Goal: Task Accomplishment & Management: Use online tool/utility

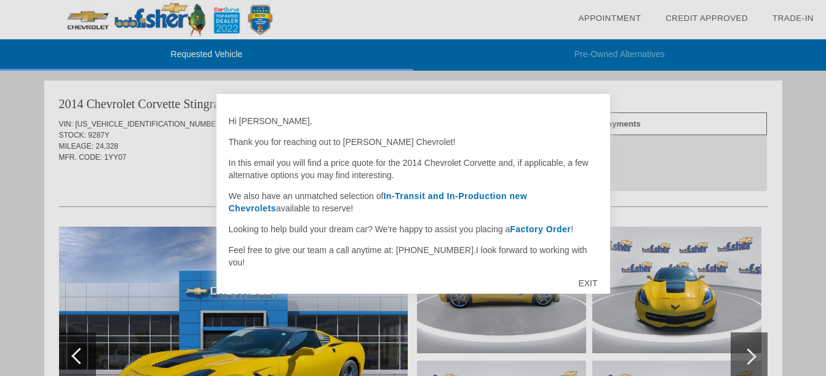
click at [23, 168] on div at bounding box center [413, 188] width 826 height 376
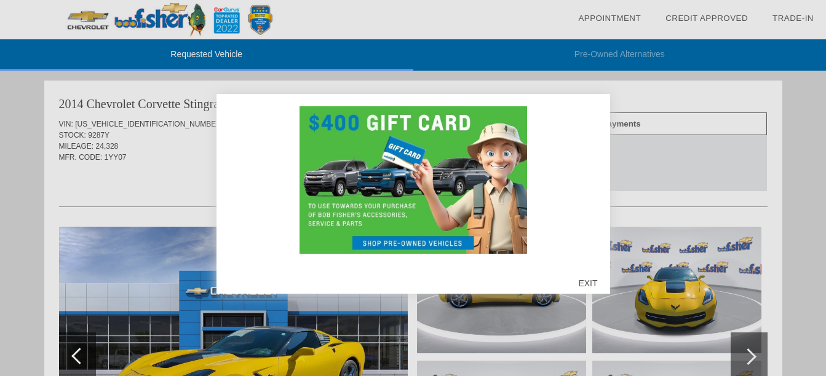
click at [590, 279] on div "EXIT" at bounding box center [588, 283] width 44 height 37
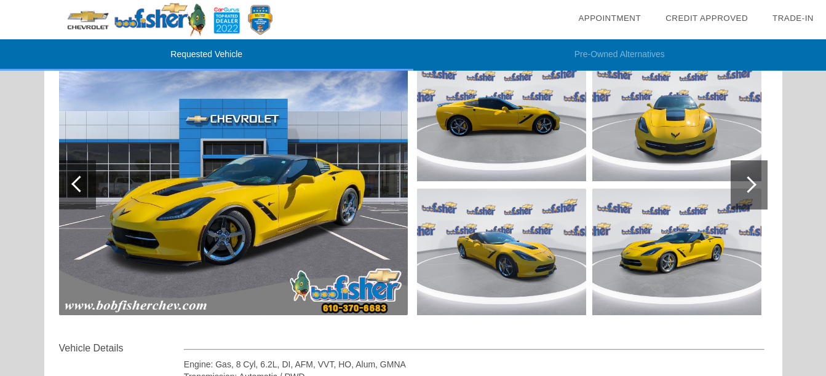
scroll to position [177, 0]
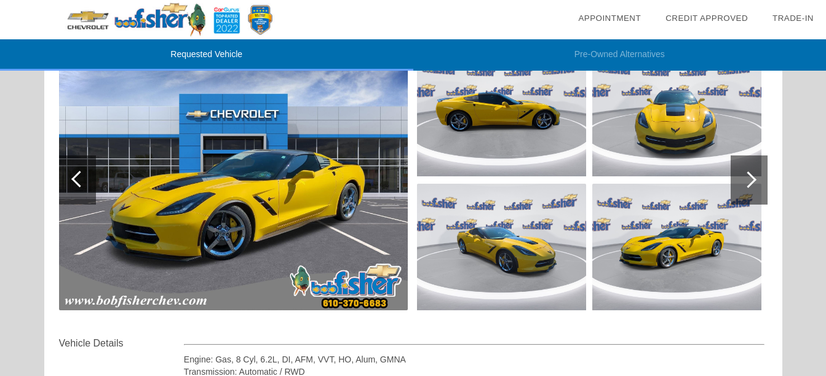
click at [755, 173] on div at bounding box center [749, 180] width 37 height 49
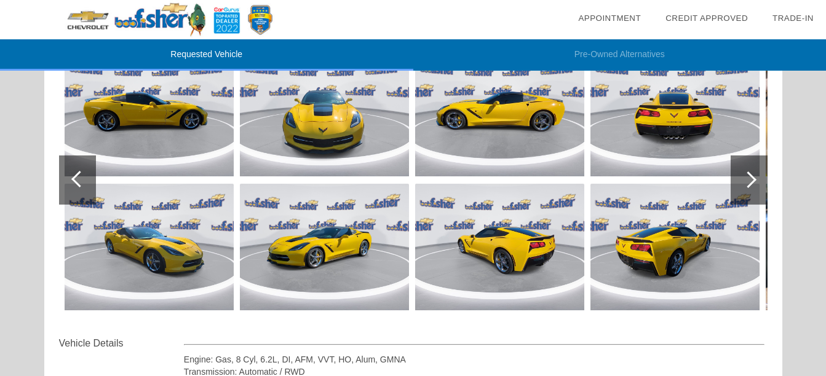
click at [755, 173] on div at bounding box center [749, 180] width 37 height 49
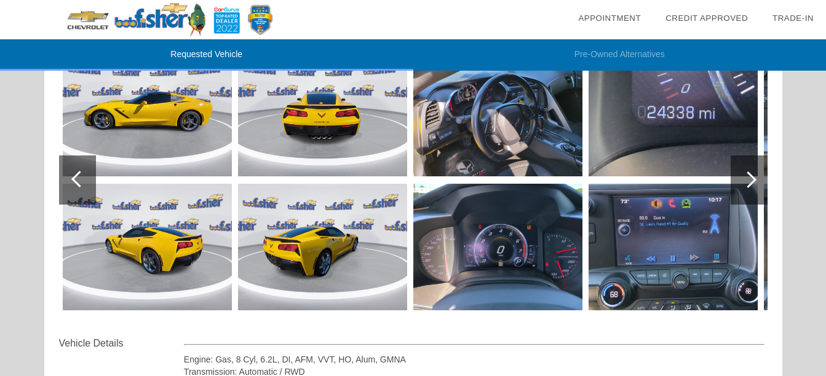
click at [754, 174] on div at bounding box center [749, 180] width 37 height 49
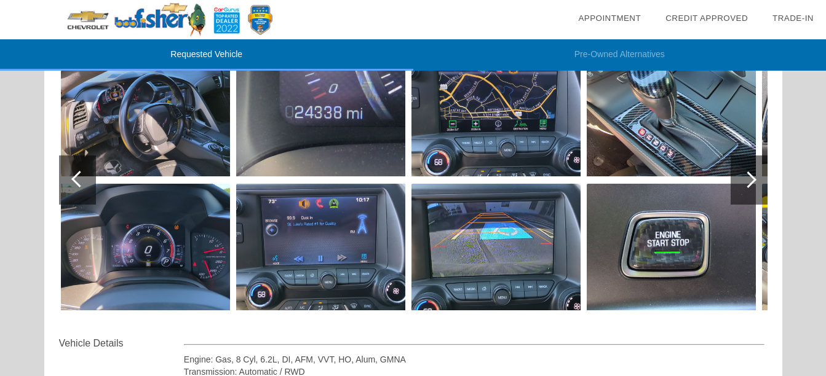
click at [753, 174] on div at bounding box center [749, 180] width 37 height 49
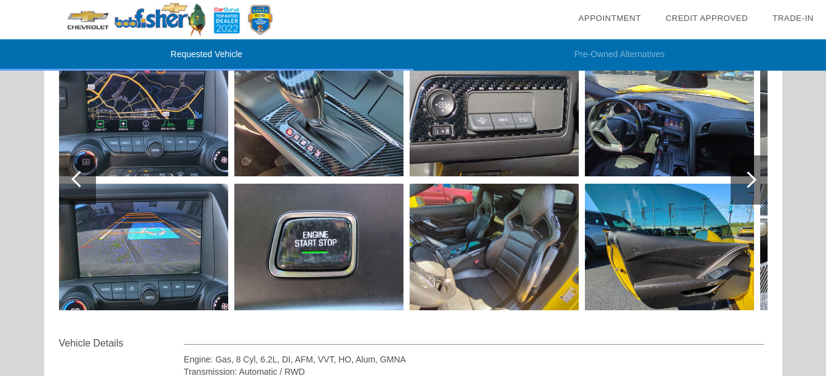
click at [753, 174] on div at bounding box center [749, 180] width 37 height 49
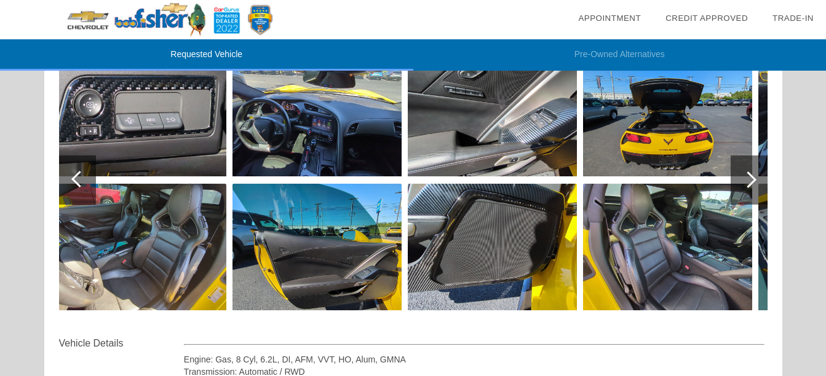
click at [753, 174] on div at bounding box center [749, 180] width 37 height 49
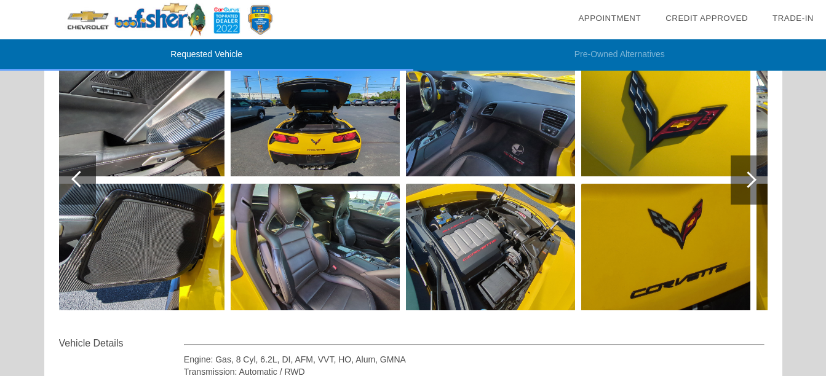
click at [753, 174] on div at bounding box center [749, 180] width 37 height 49
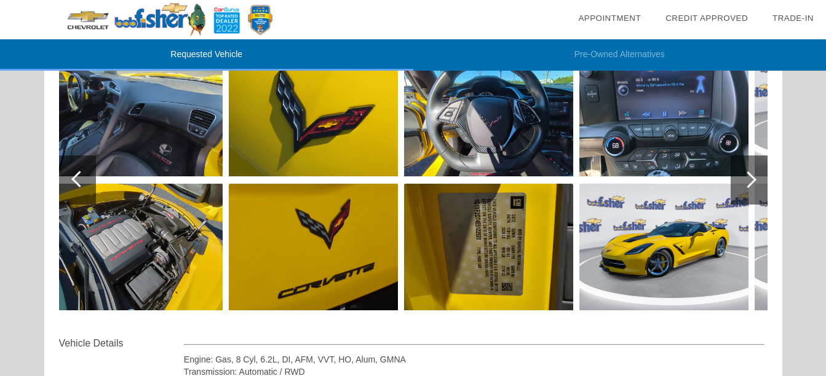
click at [749, 176] on div at bounding box center [748, 180] width 17 height 17
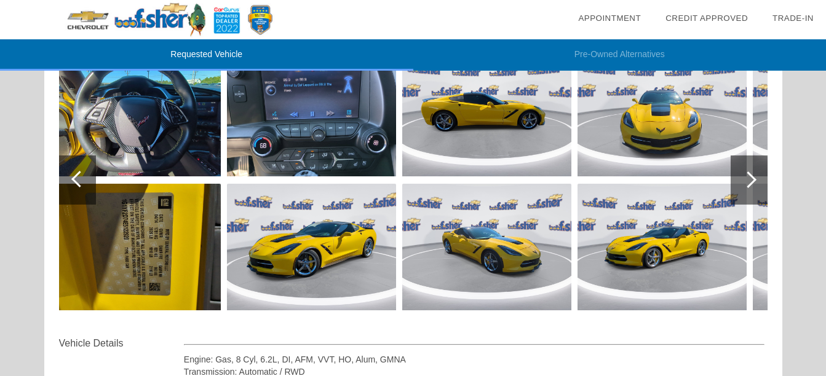
click at [749, 176] on div at bounding box center [748, 180] width 17 height 17
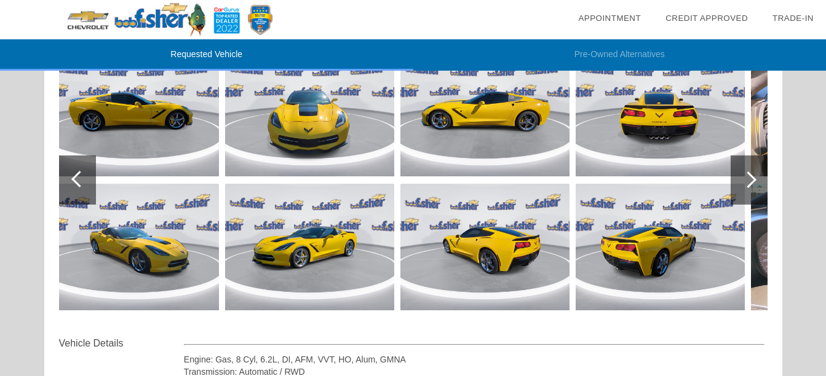
click at [749, 176] on div at bounding box center [748, 180] width 17 height 17
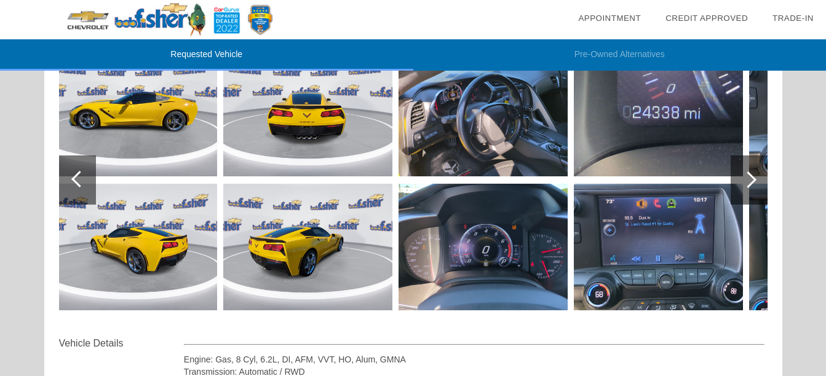
click at [749, 176] on div at bounding box center [748, 180] width 17 height 17
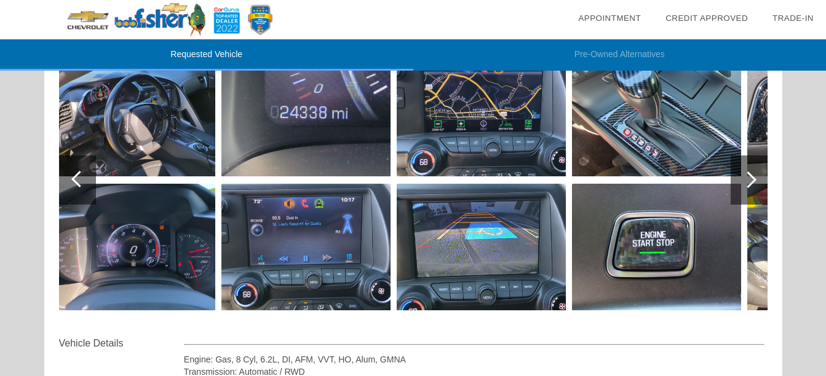
click at [748, 176] on div at bounding box center [748, 180] width 17 height 17
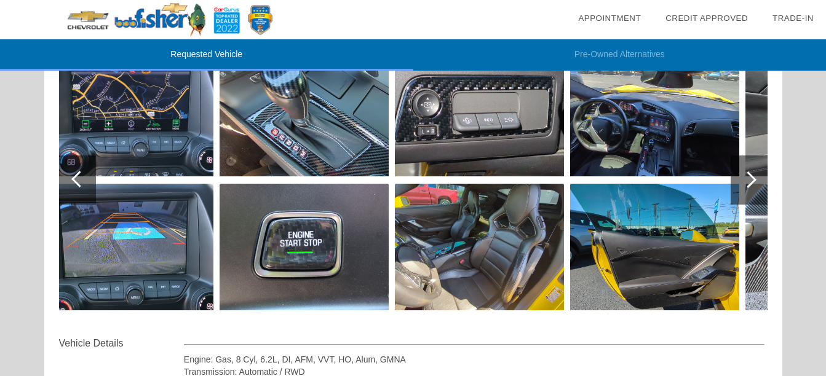
click at [748, 175] on div at bounding box center [748, 180] width 17 height 17
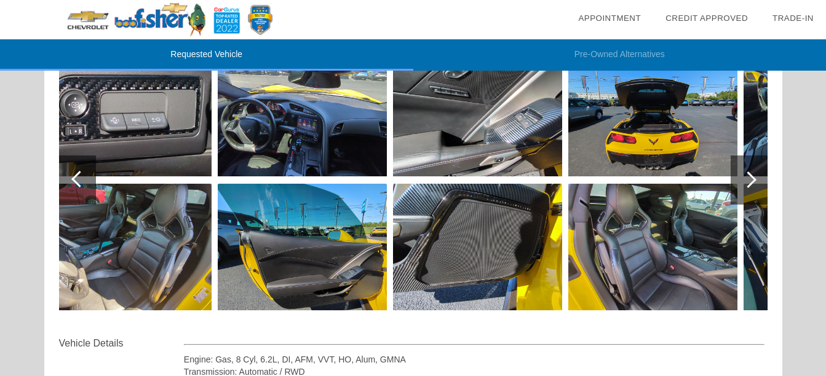
click at [308, 285] on img at bounding box center [302, 247] width 169 height 127
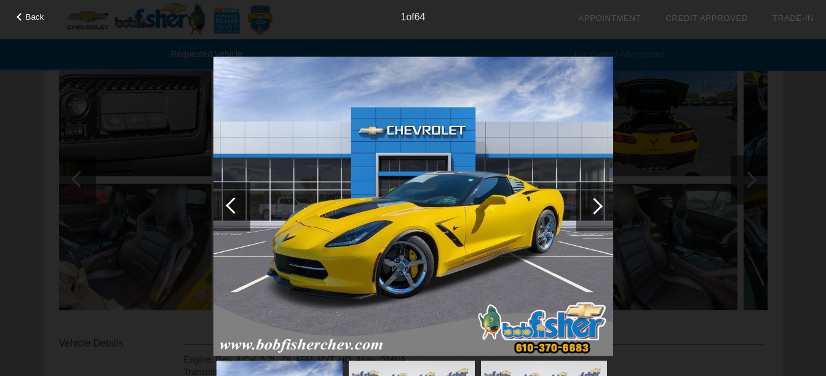
click at [600, 204] on div at bounding box center [594, 206] width 37 height 49
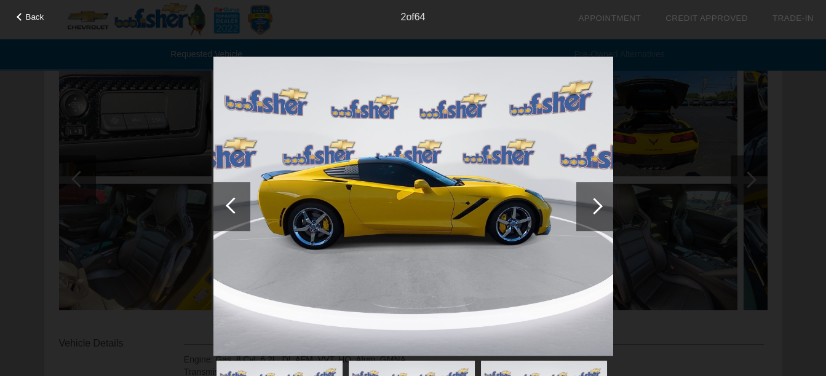
click at [600, 204] on div at bounding box center [594, 206] width 17 height 17
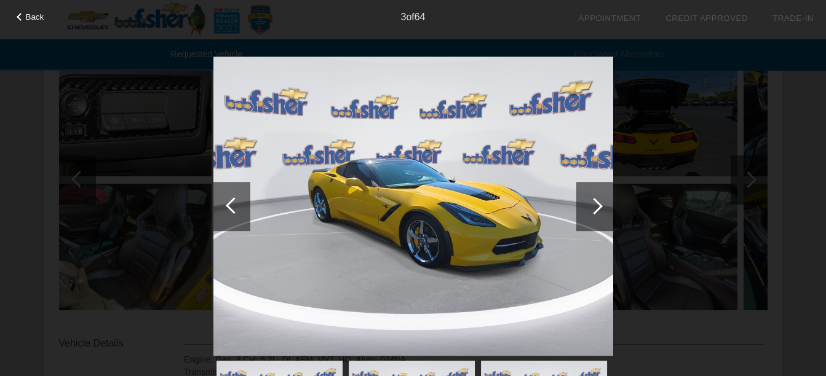
click at [600, 205] on div at bounding box center [594, 206] width 17 height 17
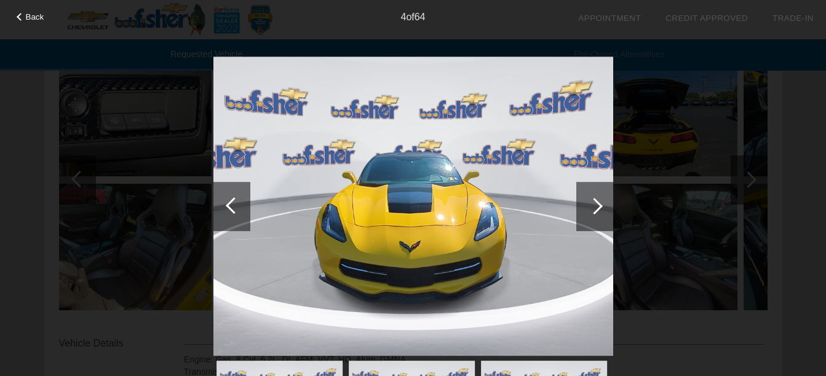
click at [602, 204] on div at bounding box center [594, 206] width 37 height 49
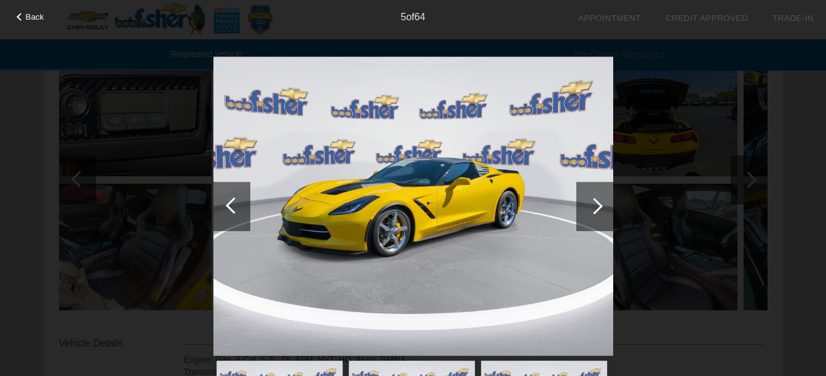
click at [605, 201] on div at bounding box center [594, 206] width 37 height 49
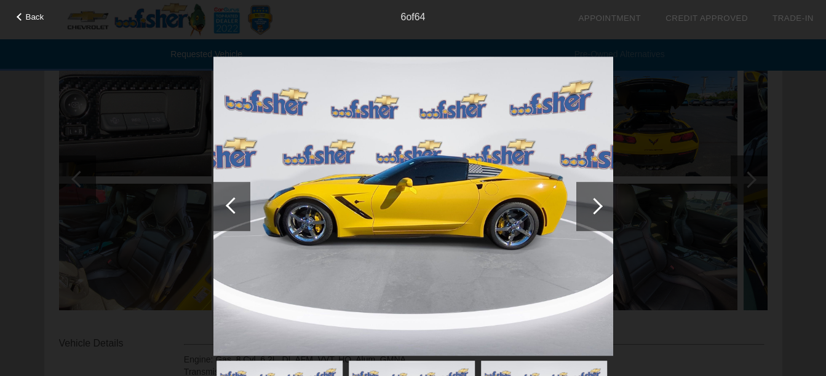
click at [607, 199] on div at bounding box center [594, 206] width 37 height 49
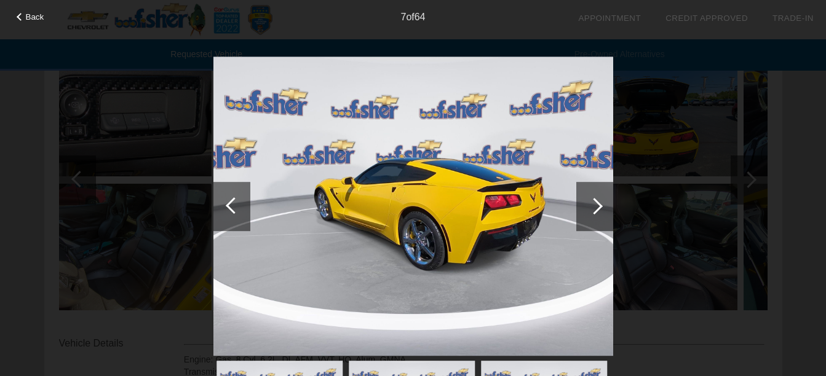
click at [601, 201] on div at bounding box center [594, 206] width 37 height 49
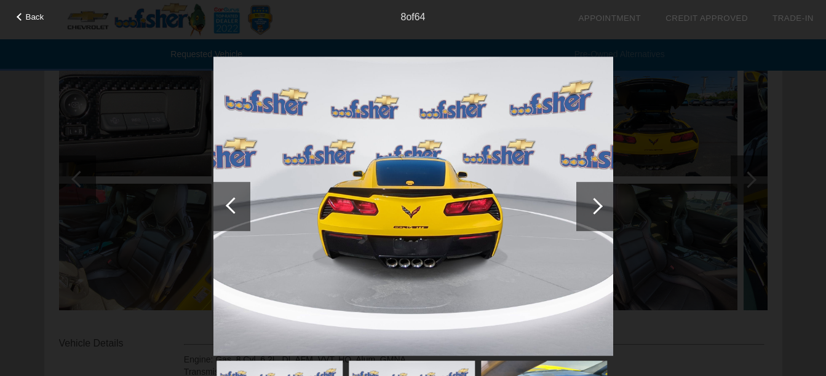
click at [601, 201] on div at bounding box center [594, 206] width 37 height 49
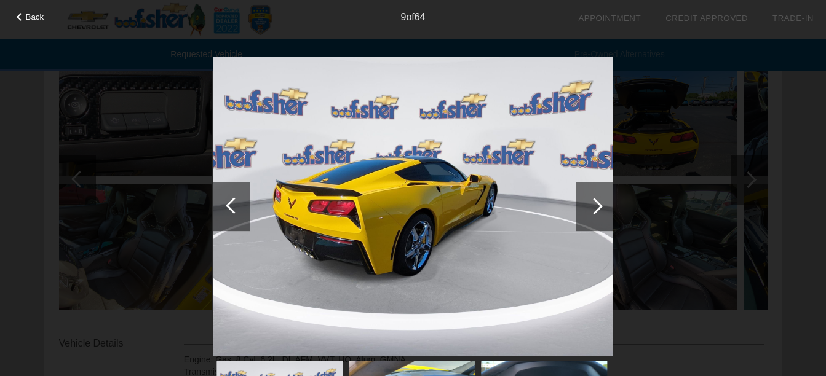
click at [601, 201] on div at bounding box center [594, 206] width 37 height 49
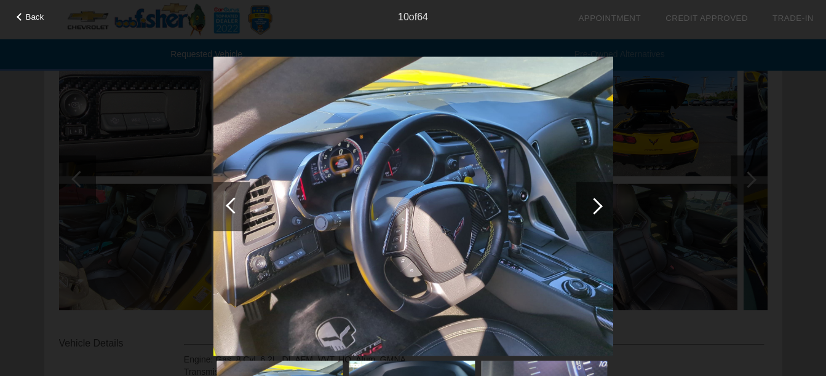
click at [601, 201] on div at bounding box center [594, 206] width 37 height 49
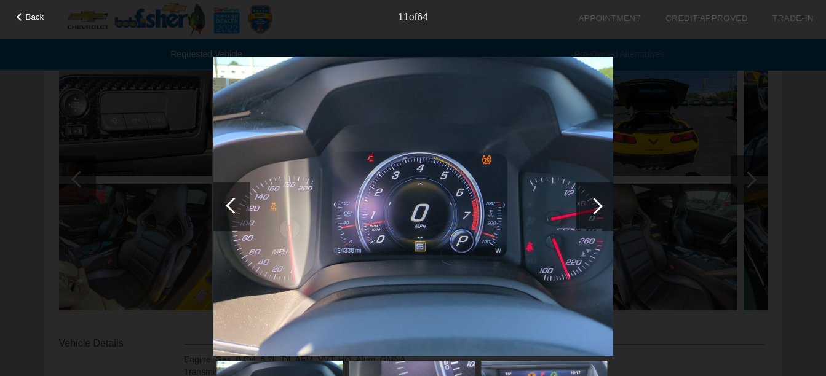
click at [596, 203] on div at bounding box center [594, 206] width 17 height 17
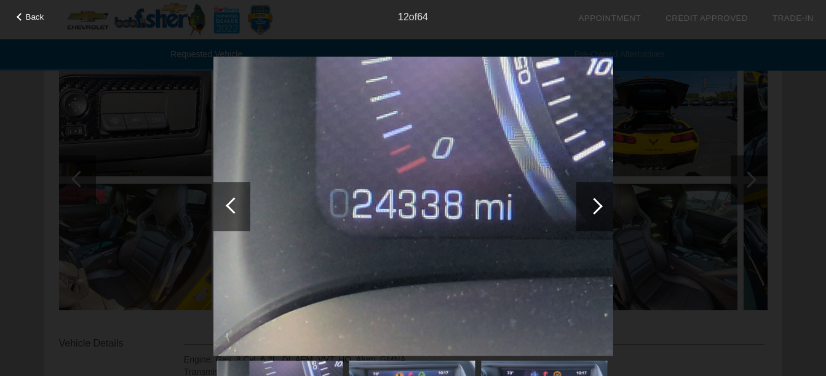
click at [596, 203] on div at bounding box center [594, 206] width 17 height 17
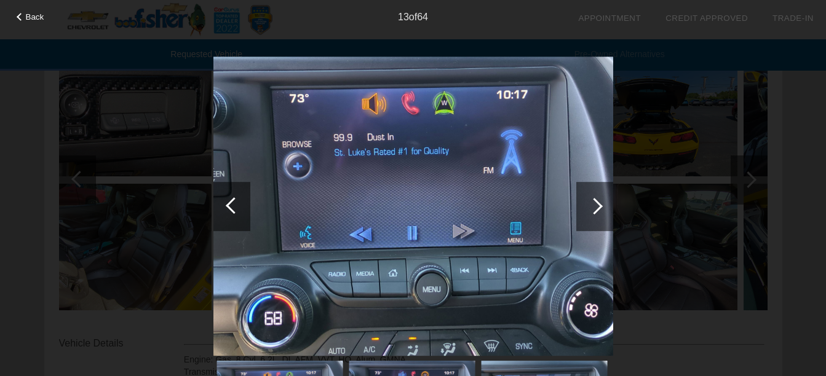
click at [602, 202] on div at bounding box center [594, 206] width 37 height 49
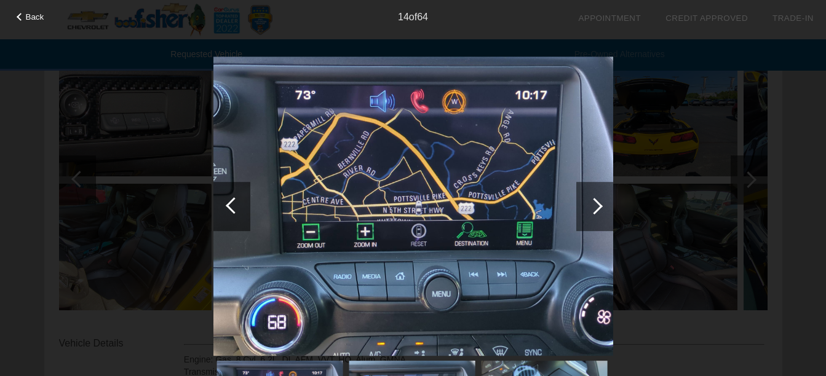
click at [602, 202] on div at bounding box center [594, 206] width 37 height 49
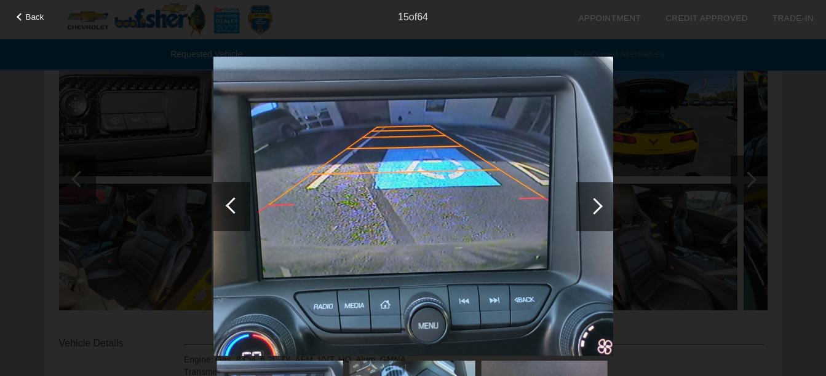
click at [602, 202] on div at bounding box center [594, 206] width 37 height 49
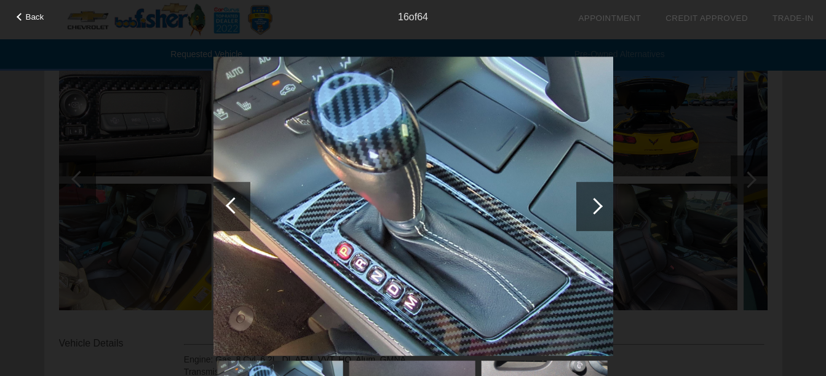
click at [602, 202] on div at bounding box center [594, 206] width 37 height 49
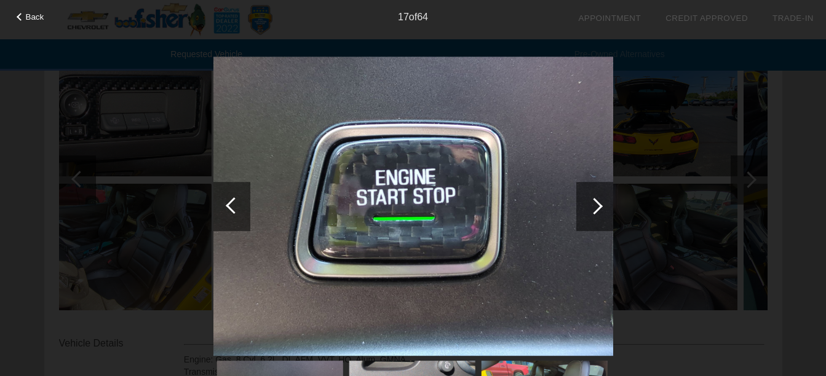
click at [598, 201] on div at bounding box center [594, 206] width 17 height 17
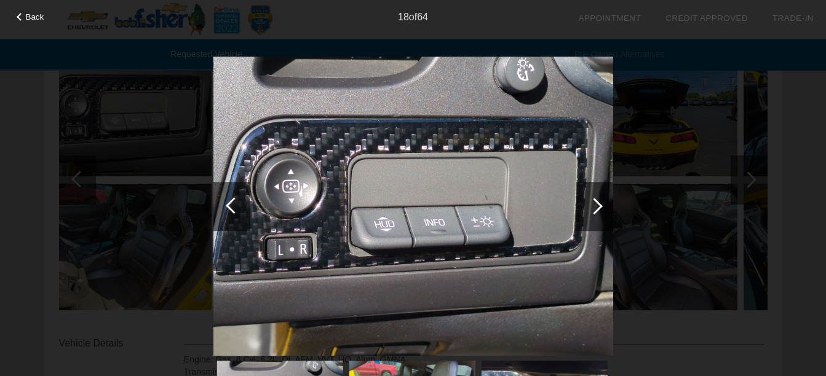
click at [598, 201] on div at bounding box center [594, 206] width 17 height 17
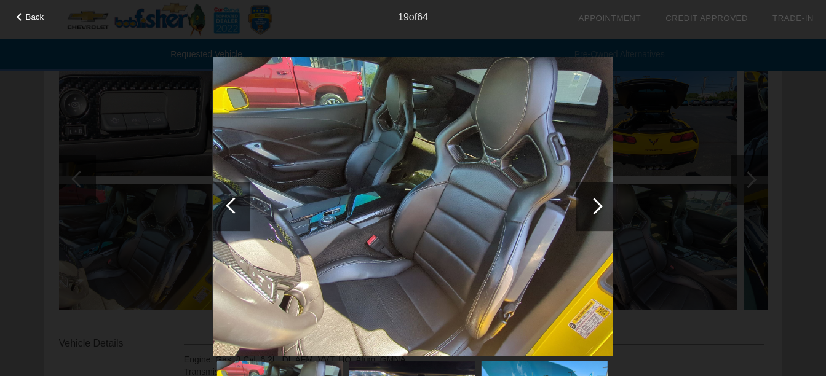
click at [598, 201] on div at bounding box center [594, 206] width 17 height 17
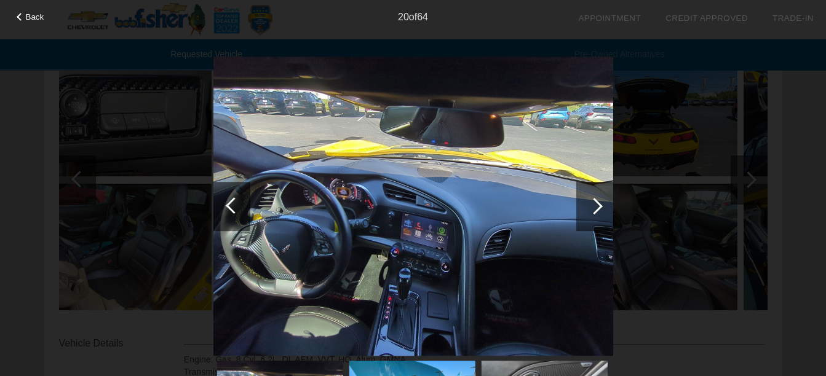
click at [598, 201] on div at bounding box center [594, 206] width 17 height 17
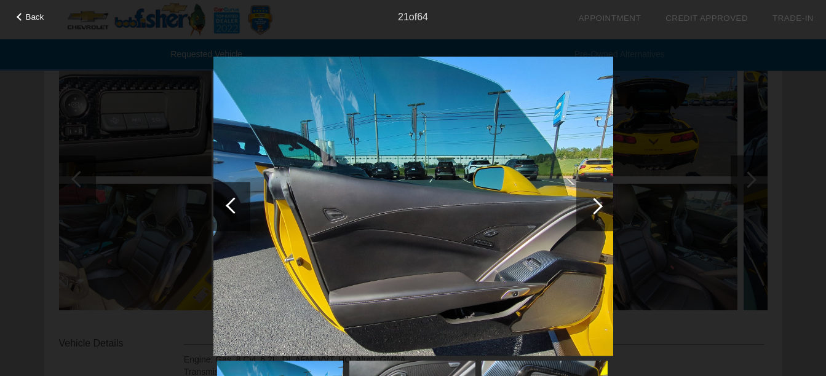
click at [598, 201] on div at bounding box center [594, 206] width 17 height 17
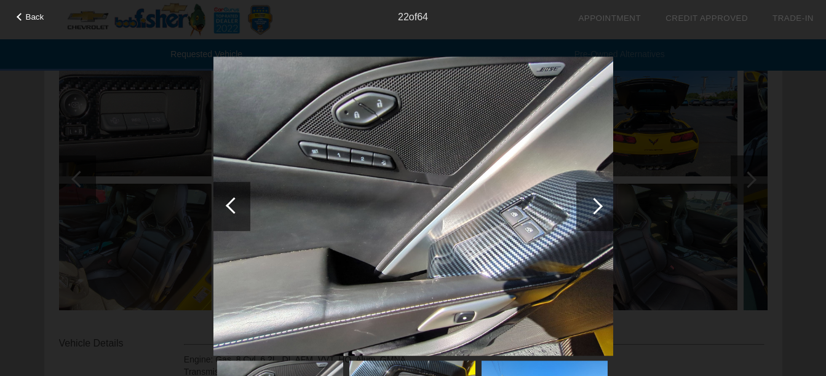
click at [601, 199] on div at bounding box center [594, 206] width 37 height 49
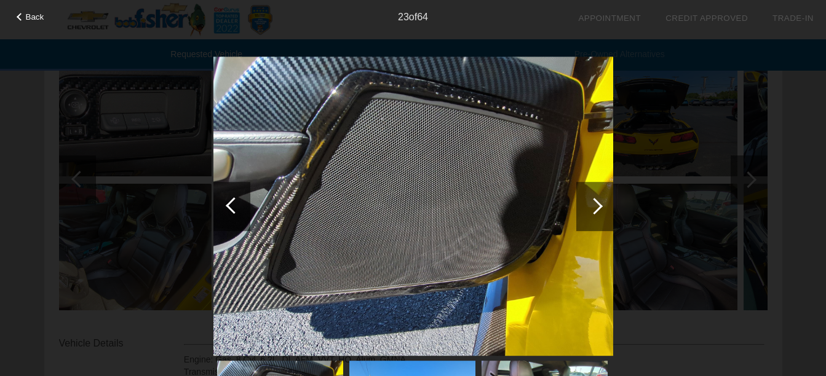
click at [598, 201] on div at bounding box center [594, 206] width 17 height 17
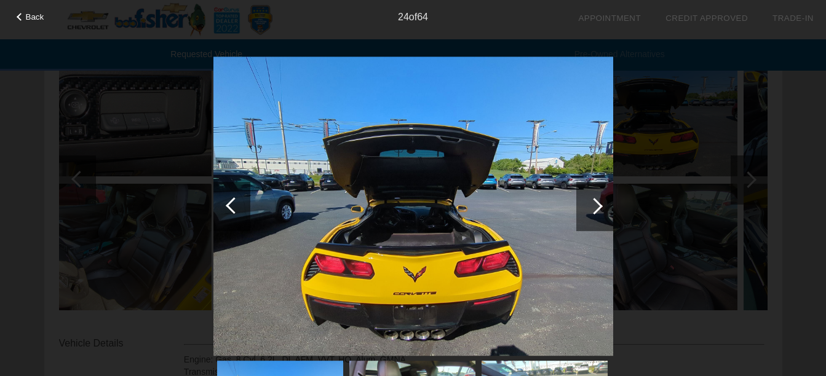
click at [598, 201] on div at bounding box center [594, 206] width 17 height 17
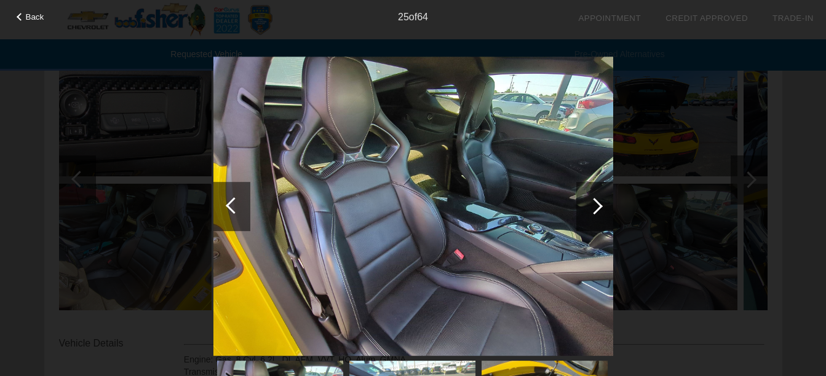
click at [598, 201] on div at bounding box center [594, 206] width 17 height 17
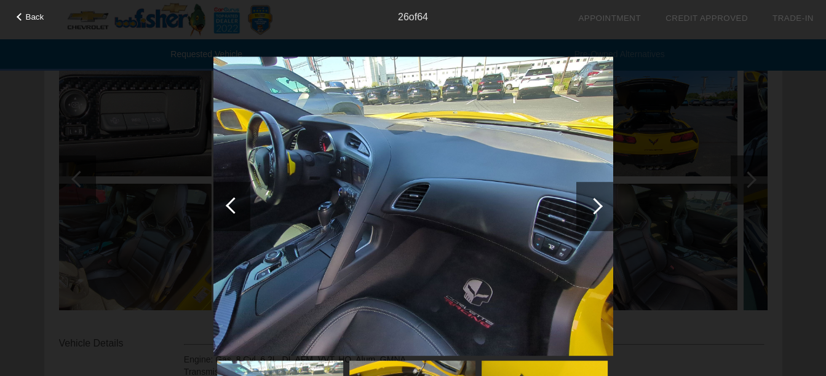
click at [597, 201] on div at bounding box center [594, 206] width 17 height 17
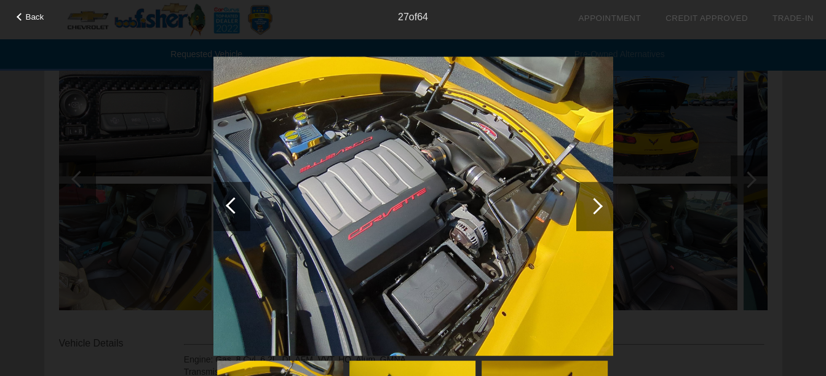
click at [597, 201] on div at bounding box center [594, 206] width 17 height 17
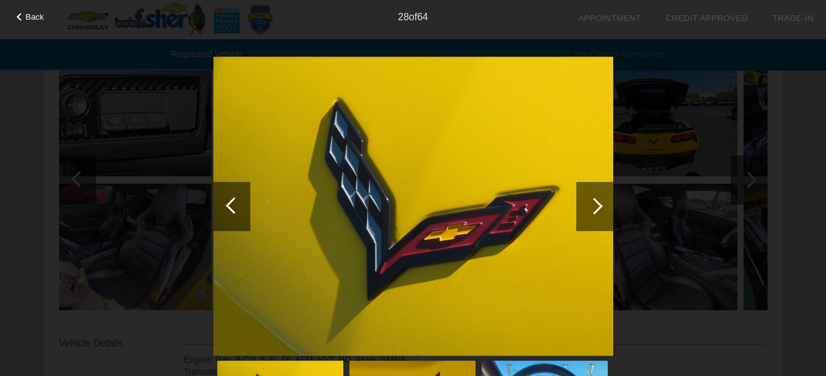
click at [597, 201] on div at bounding box center [594, 206] width 17 height 17
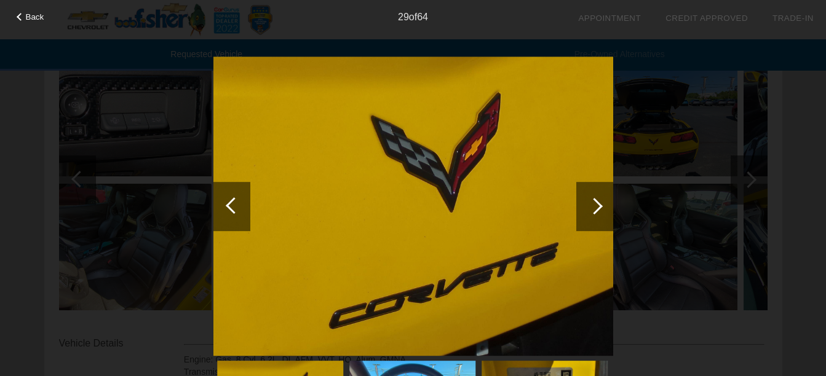
click at [597, 201] on div at bounding box center [594, 206] width 17 height 17
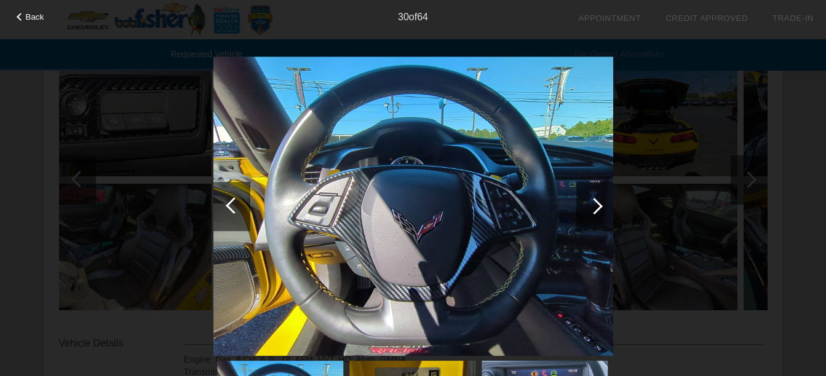
click at [597, 201] on div at bounding box center [594, 206] width 17 height 17
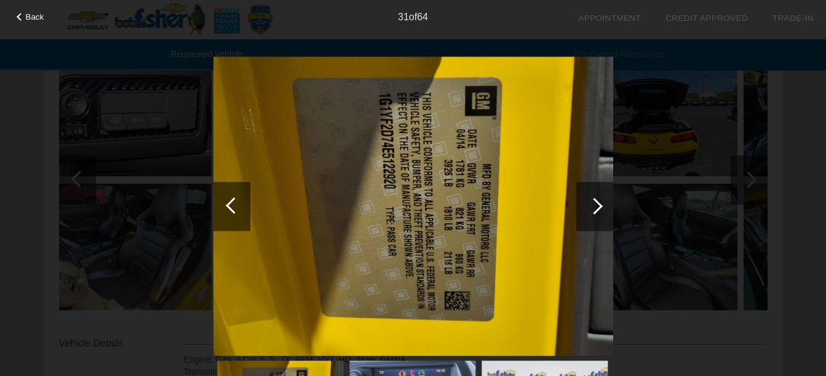
click at [597, 201] on div at bounding box center [594, 206] width 17 height 17
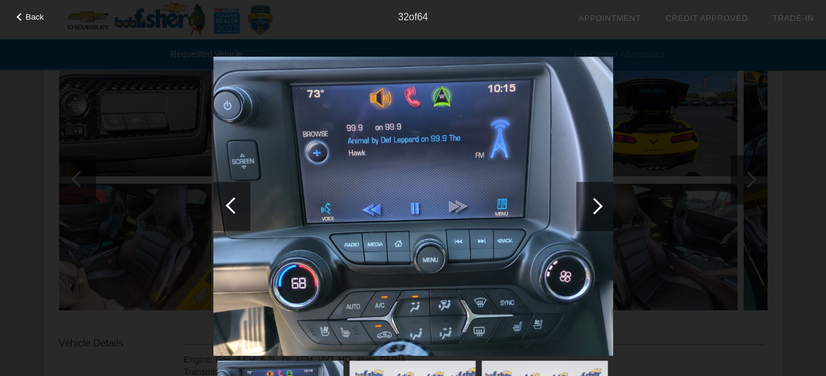
click at [597, 201] on div at bounding box center [594, 206] width 17 height 17
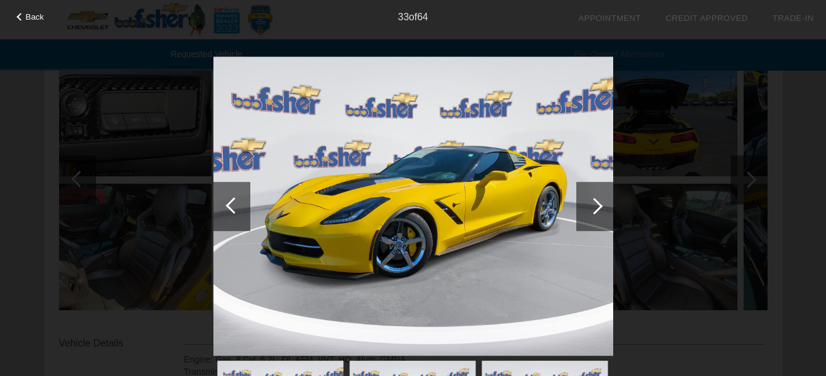
click at [597, 201] on div at bounding box center [594, 206] width 17 height 17
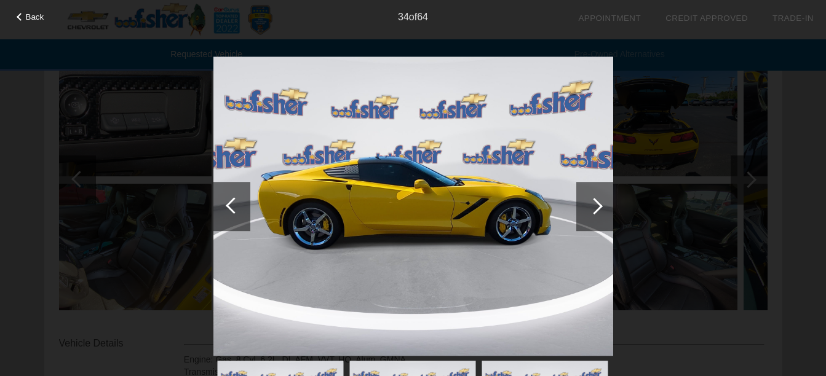
click at [597, 201] on div at bounding box center [594, 206] width 17 height 17
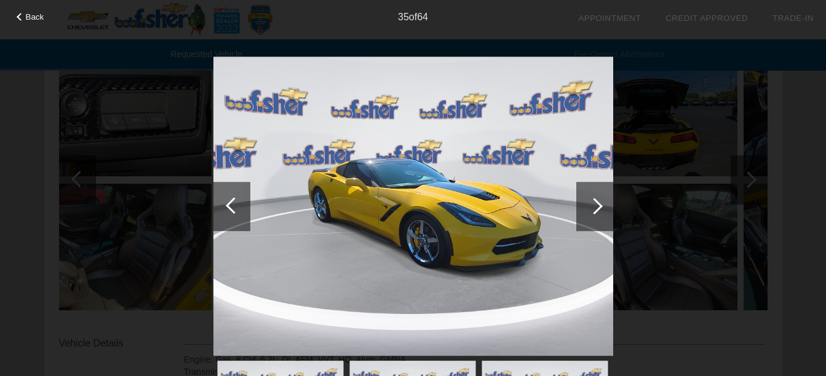
click at [597, 201] on div at bounding box center [594, 206] width 17 height 17
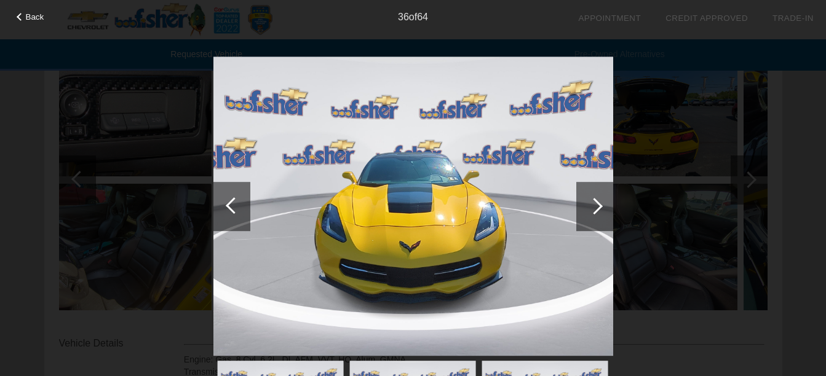
click at [597, 201] on div at bounding box center [594, 206] width 17 height 17
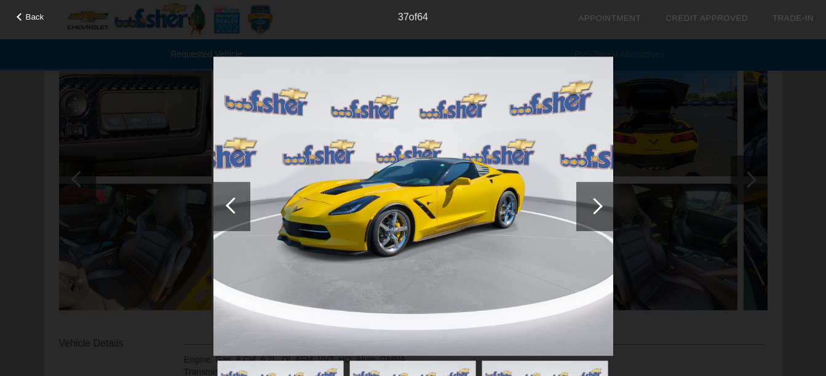
click at [597, 201] on div at bounding box center [594, 206] width 17 height 17
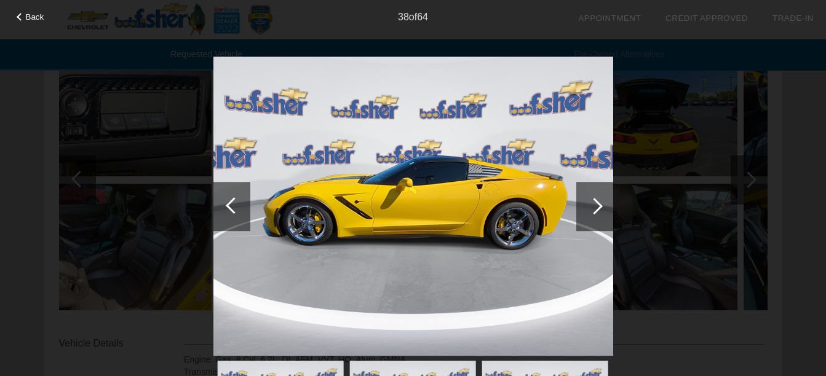
click at [597, 201] on div at bounding box center [594, 206] width 17 height 17
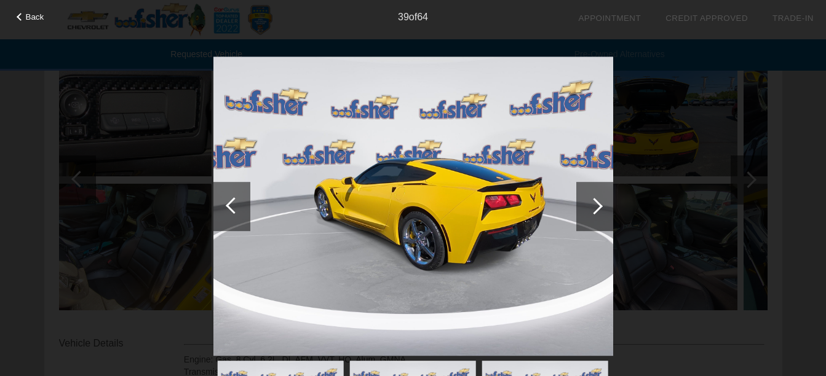
click at [597, 201] on div at bounding box center [594, 206] width 17 height 17
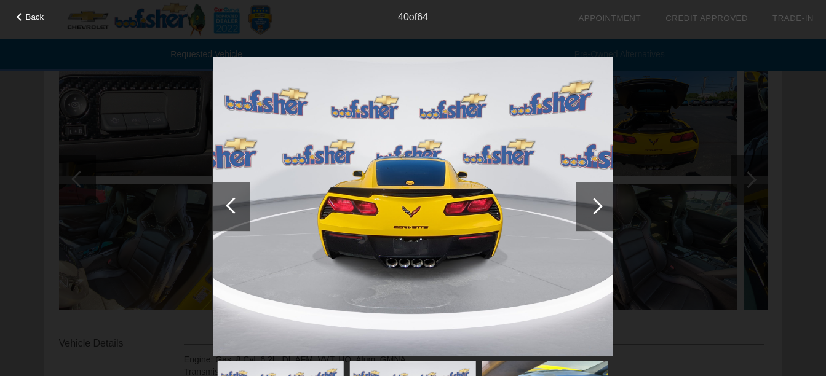
click at [597, 201] on div at bounding box center [594, 206] width 17 height 17
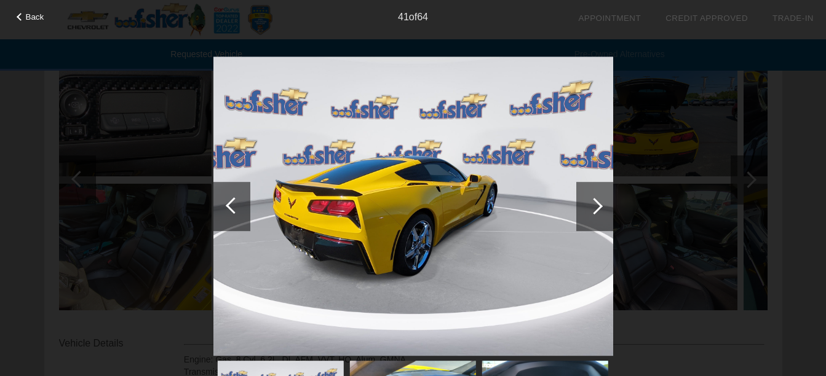
click at [597, 201] on div at bounding box center [594, 206] width 17 height 17
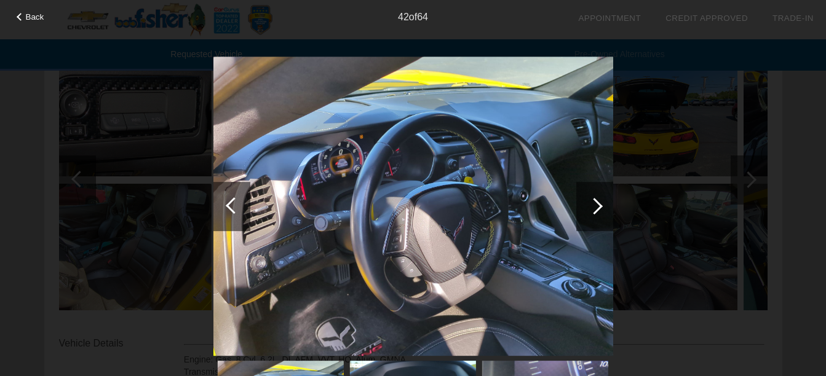
click at [597, 201] on div at bounding box center [594, 206] width 17 height 17
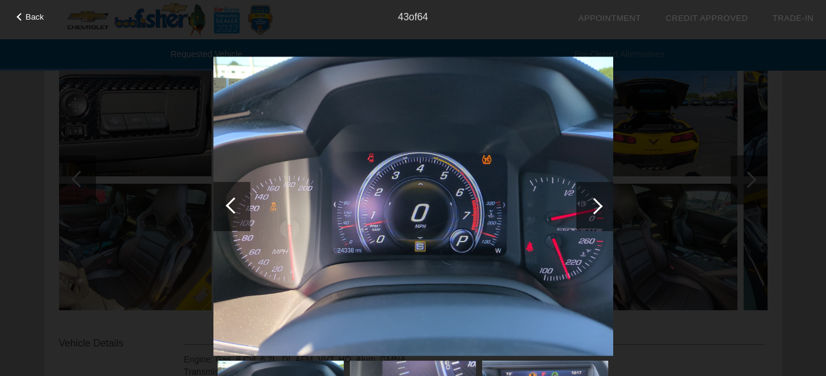
click at [597, 201] on div at bounding box center [594, 206] width 17 height 17
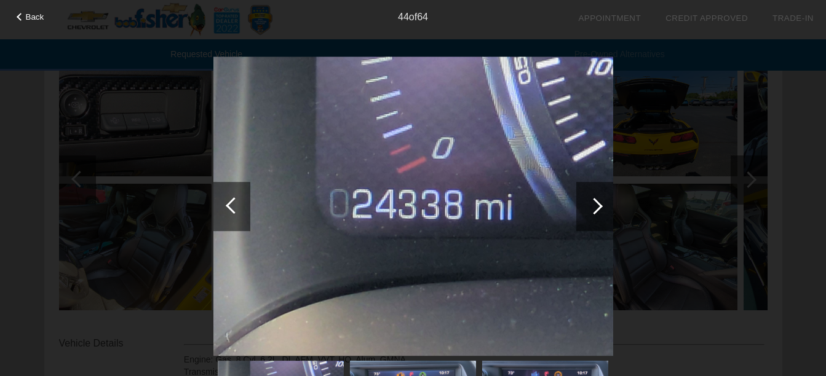
click at [597, 201] on div at bounding box center [594, 206] width 17 height 17
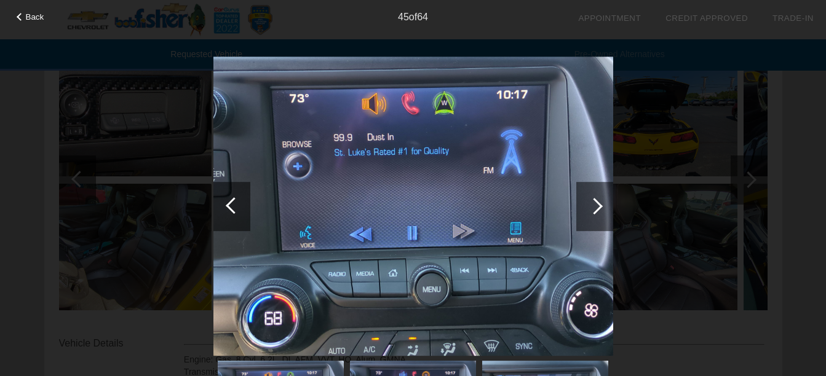
click at [597, 201] on div at bounding box center [594, 206] width 17 height 17
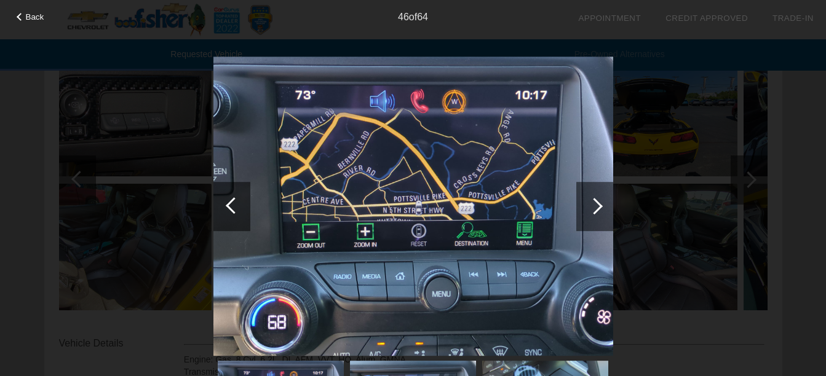
click at [597, 201] on div at bounding box center [594, 206] width 17 height 17
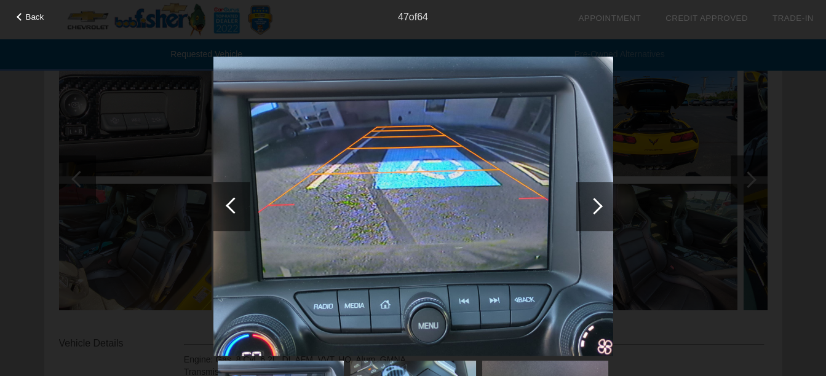
click at [597, 201] on div at bounding box center [594, 206] width 17 height 17
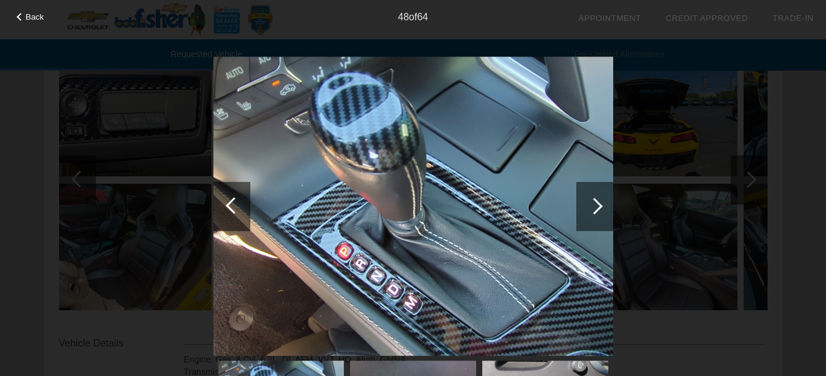
click at [597, 201] on div at bounding box center [594, 206] width 17 height 17
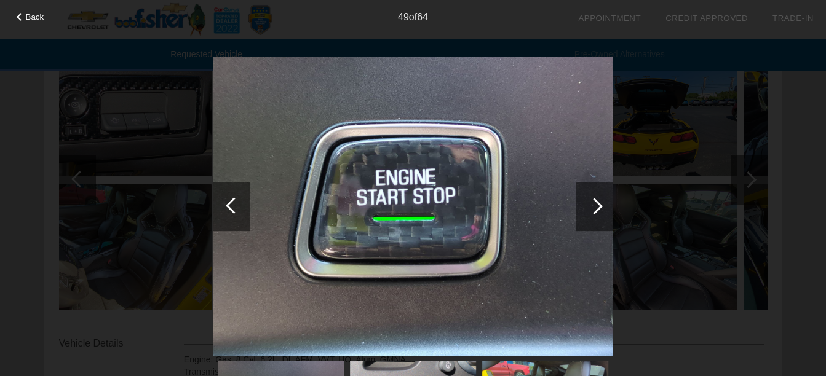
click at [597, 201] on div at bounding box center [594, 206] width 17 height 17
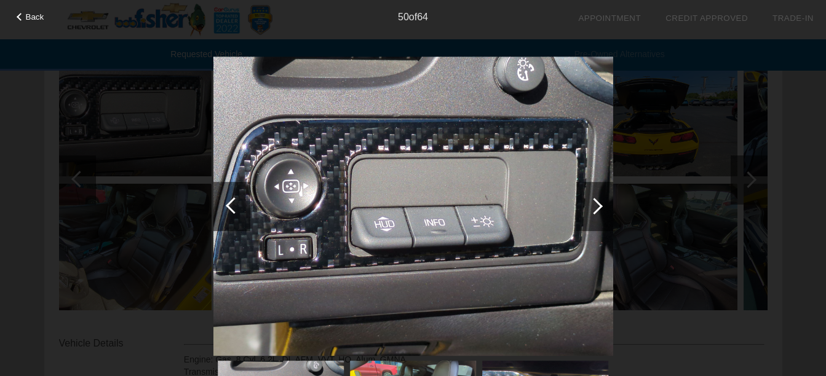
click at [597, 201] on div at bounding box center [594, 206] width 17 height 17
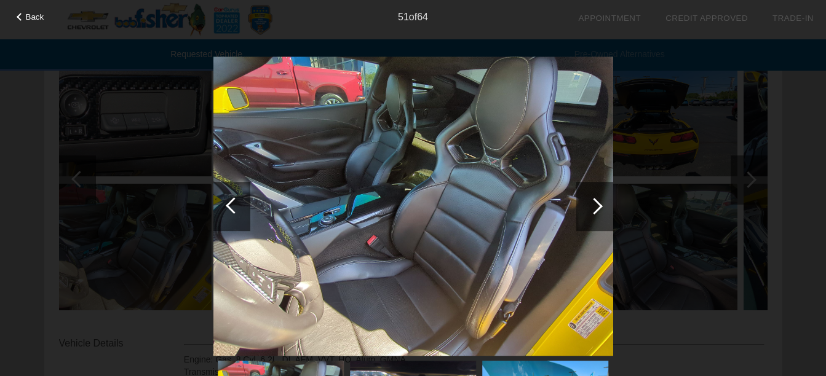
click at [597, 201] on div at bounding box center [594, 206] width 17 height 17
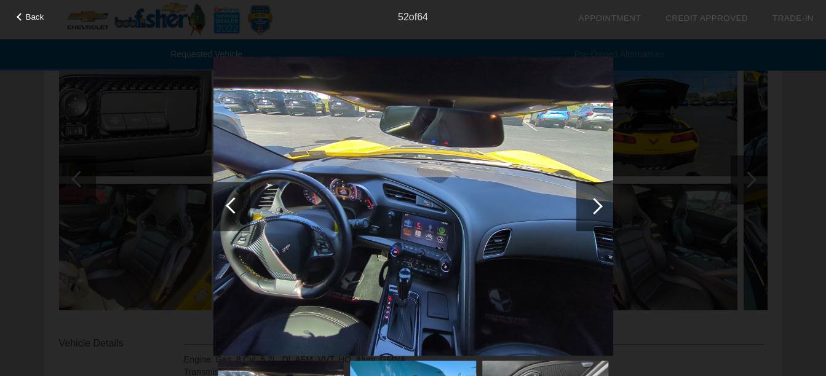
click at [597, 201] on div at bounding box center [594, 206] width 17 height 17
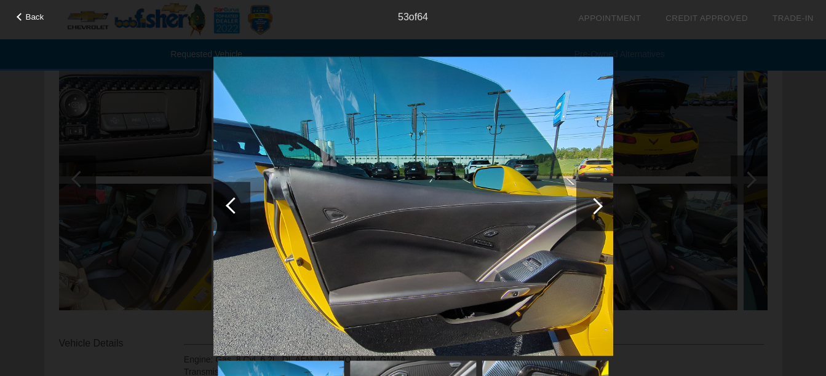
click at [597, 201] on div at bounding box center [594, 206] width 17 height 17
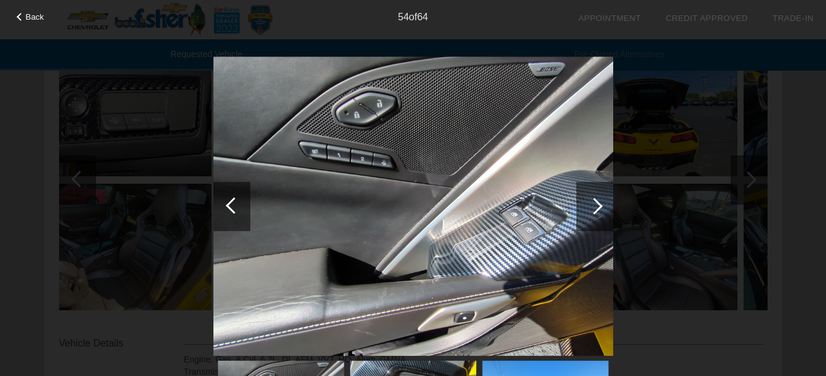
click at [597, 201] on div at bounding box center [594, 206] width 17 height 17
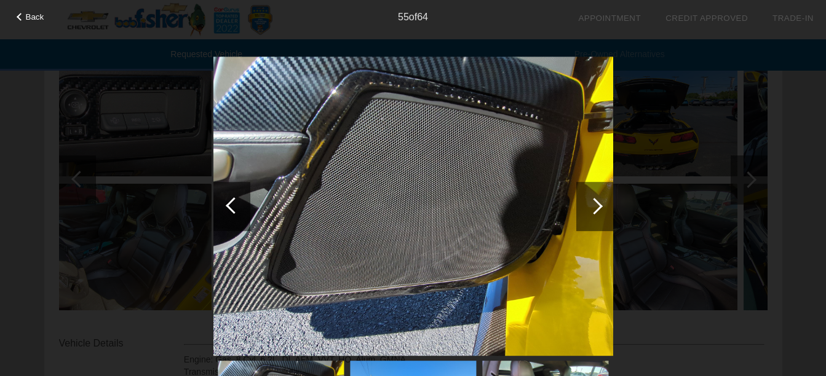
click at [597, 201] on div at bounding box center [594, 206] width 17 height 17
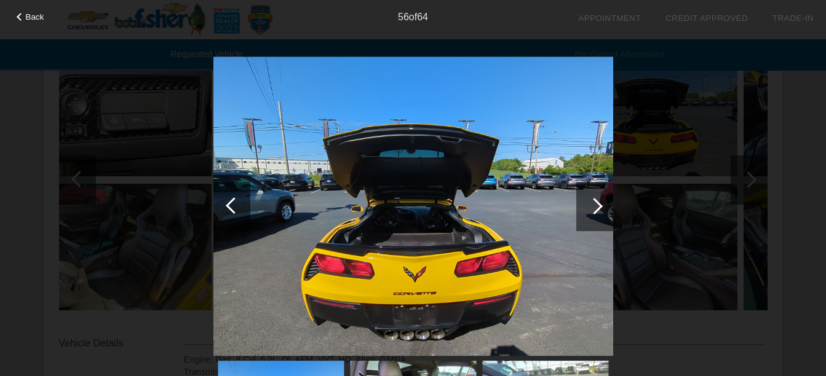
click at [597, 201] on div at bounding box center [594, 206] width 17 height 17
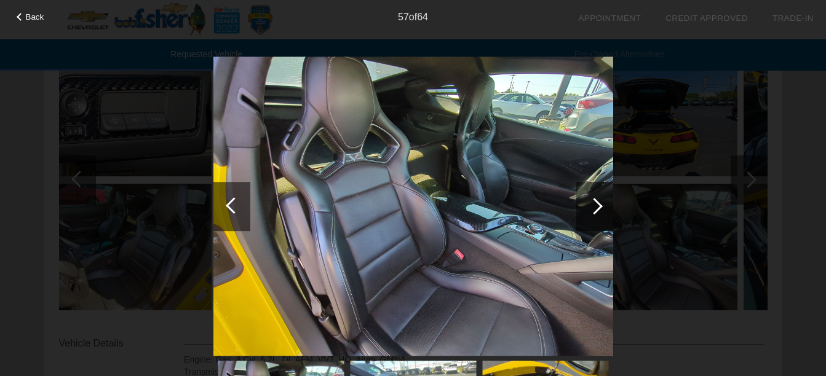
click at [597, 201] on div at bounding box center [594, 206] width 17 height 17
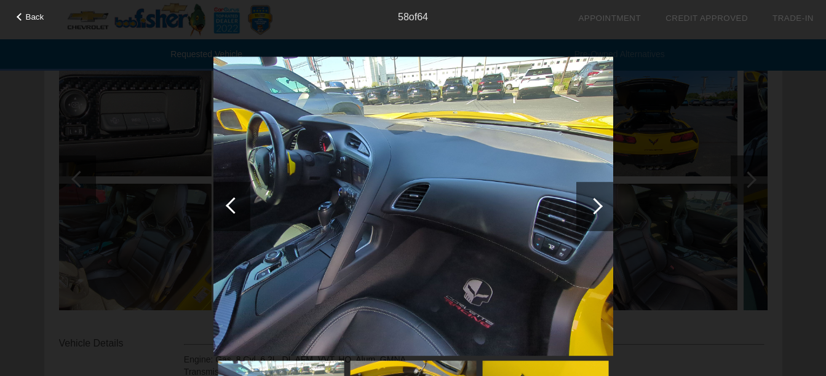
click at [597, 201] on div at bounding box center [594, 206] width 17 height 17
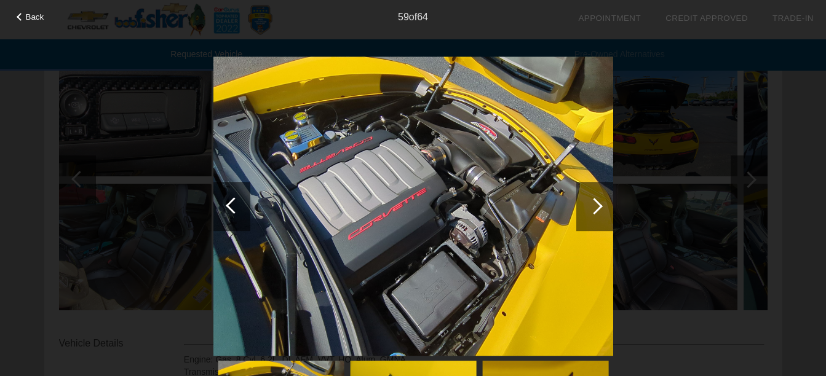
click at [597, 201] on div at bounding box center [594, 206] width 17 height 17
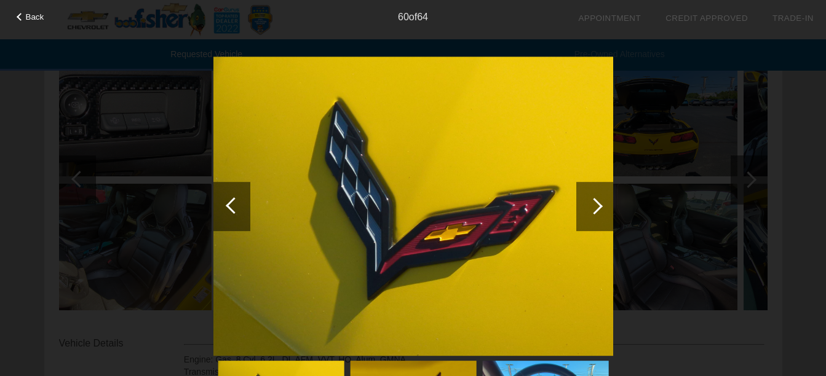
click at [596, 202] on div at bounding box center [594, 206] width 17 height 17
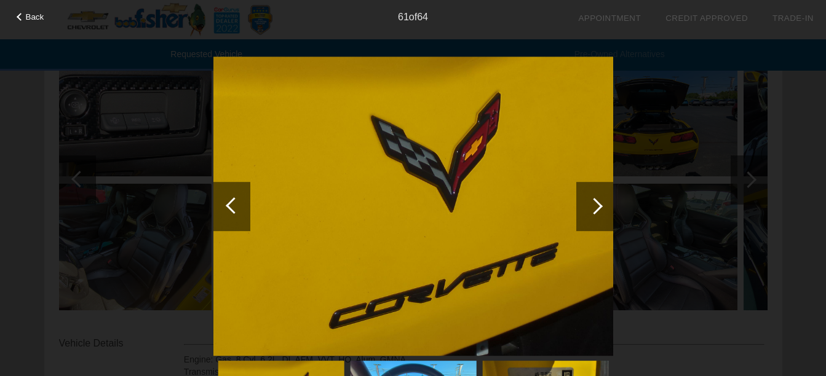
click at [596, 202] on div at bounding box center [594, 206] width 17 height 17
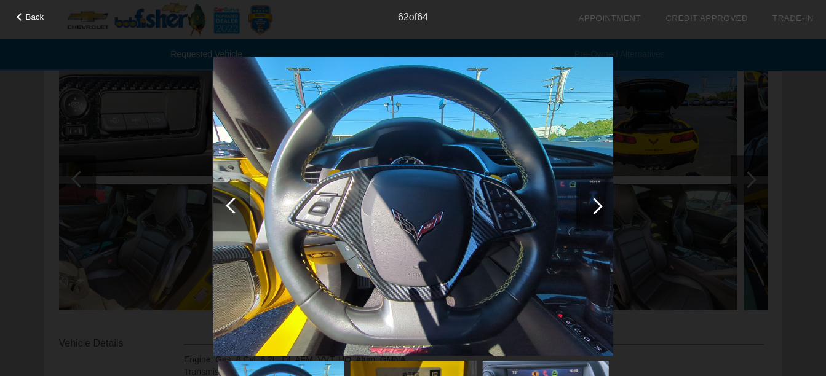
click at [596, 202] on div at bounding box center [594, 206] width 17 height 17
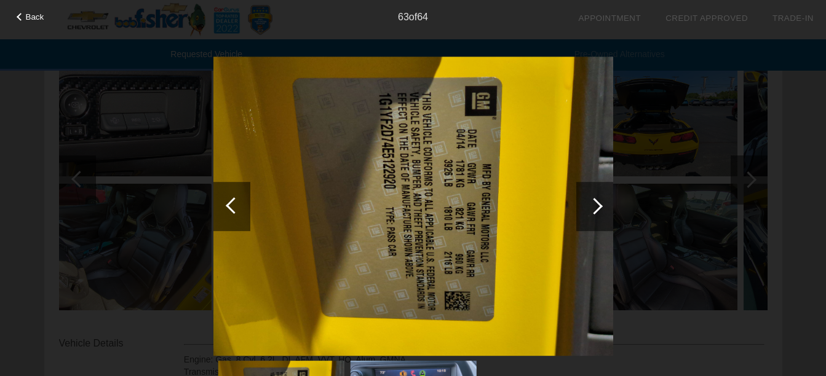
click at [596, 202] on div at bounding box center [594, 206] width 17 height 17
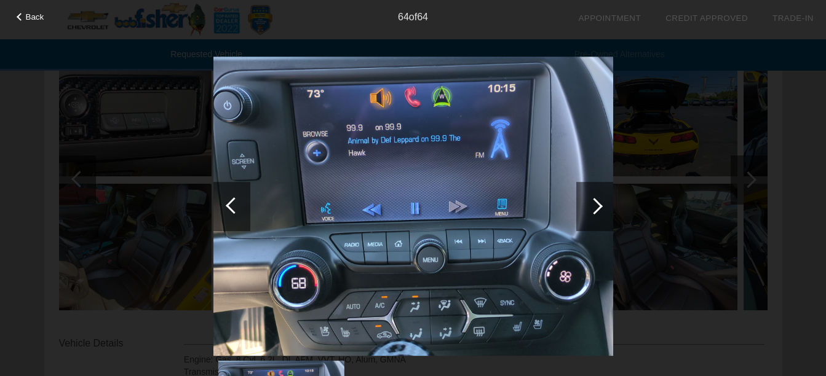
click at [596, 202] on div at bounding box center [594, 206] width 17 height 17
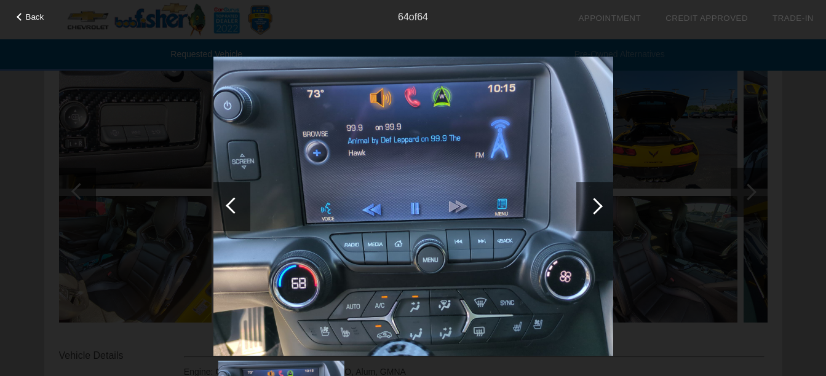
scroll to position [0, 0]
